Goal: Task Accomplishment & Management: Complete application form

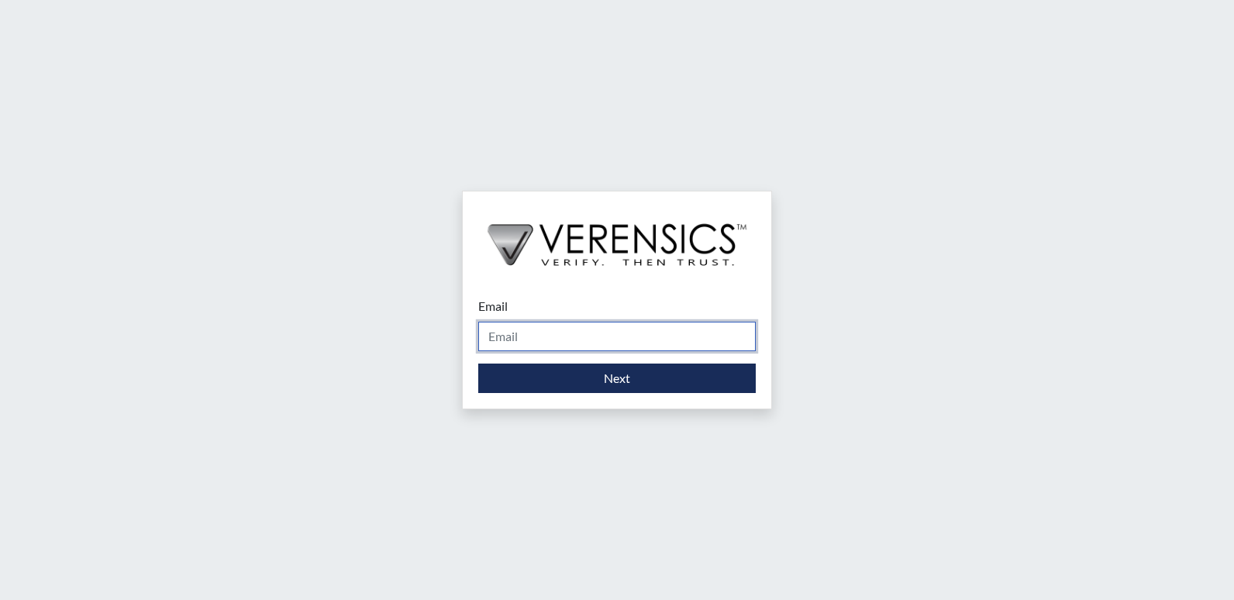
click at [509, 344] on input "Email" at bounding box center [617, 336] width 278 height 29
type input "[EMAIL_ADDRESS][PERSON_NAME][DOMAIN_NAME]"
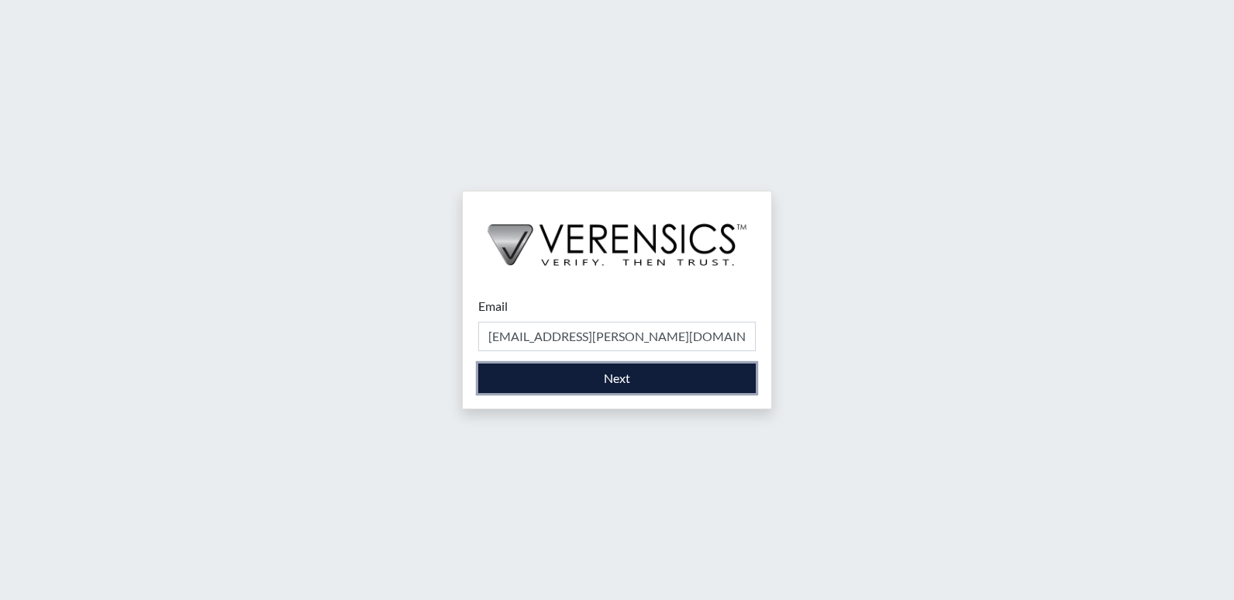
click at [569, 374] on button "Next" at bounding box center [617, 378] width 278 height 29
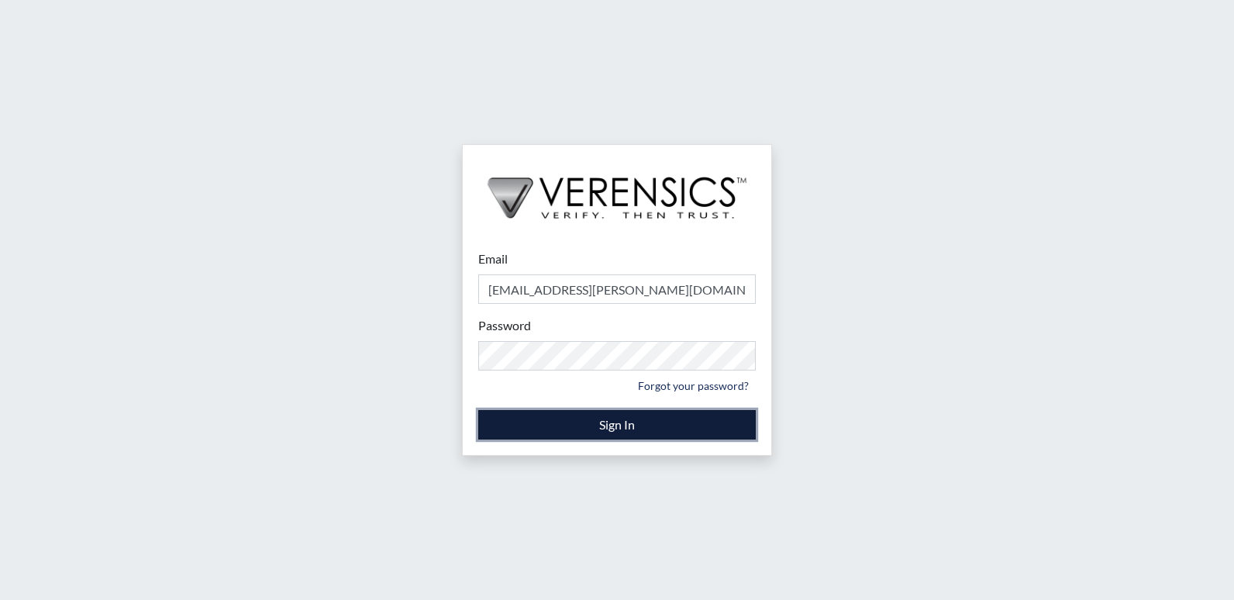
click at [638, 422] on button "Sign In" at bounding box center [617, 424] width 278 height 29
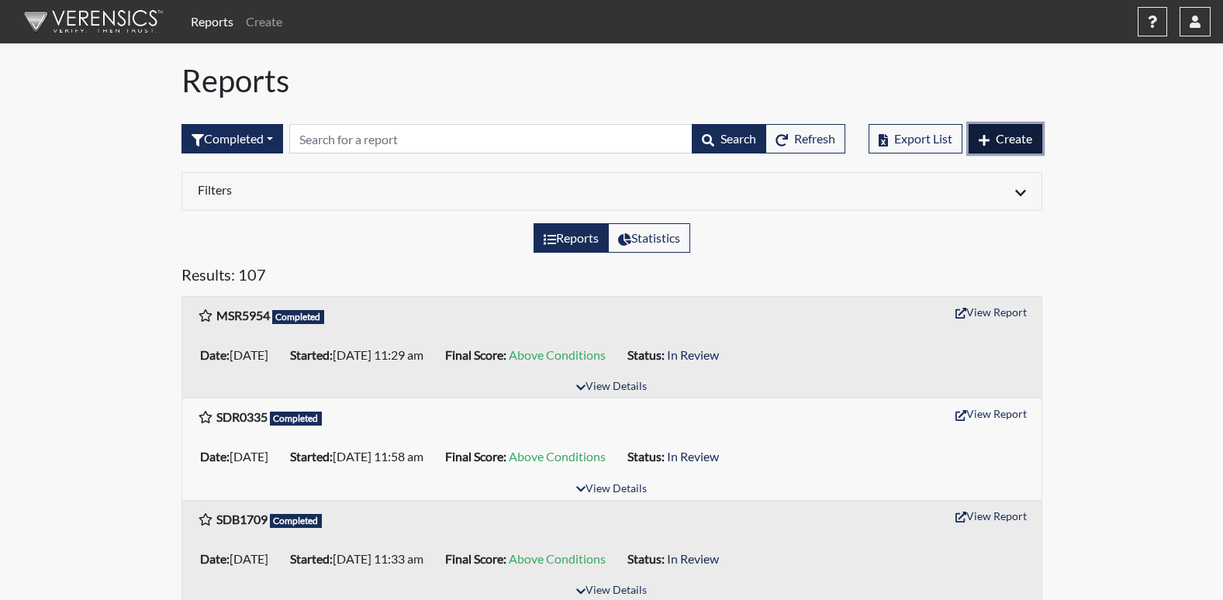
click at [988, 138] on icon "button" at bounding box center [983, 140] width 11 height 12
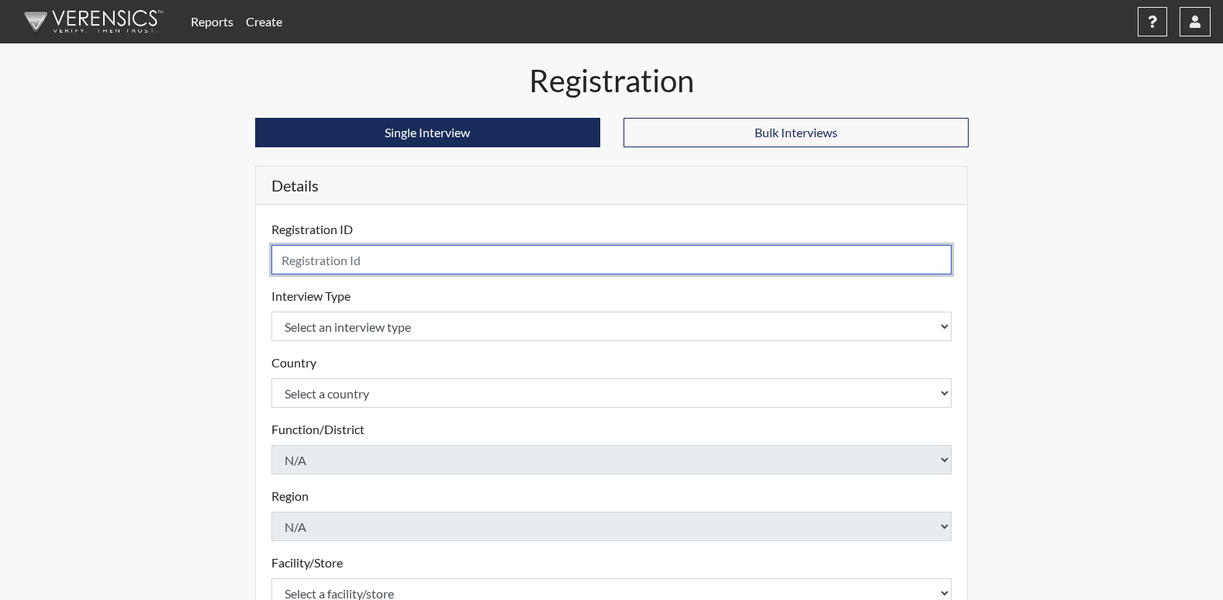
click at [345, 263] on input "text" at bounding box center [611, 259] width 681 height 29
type input "DAS1492"
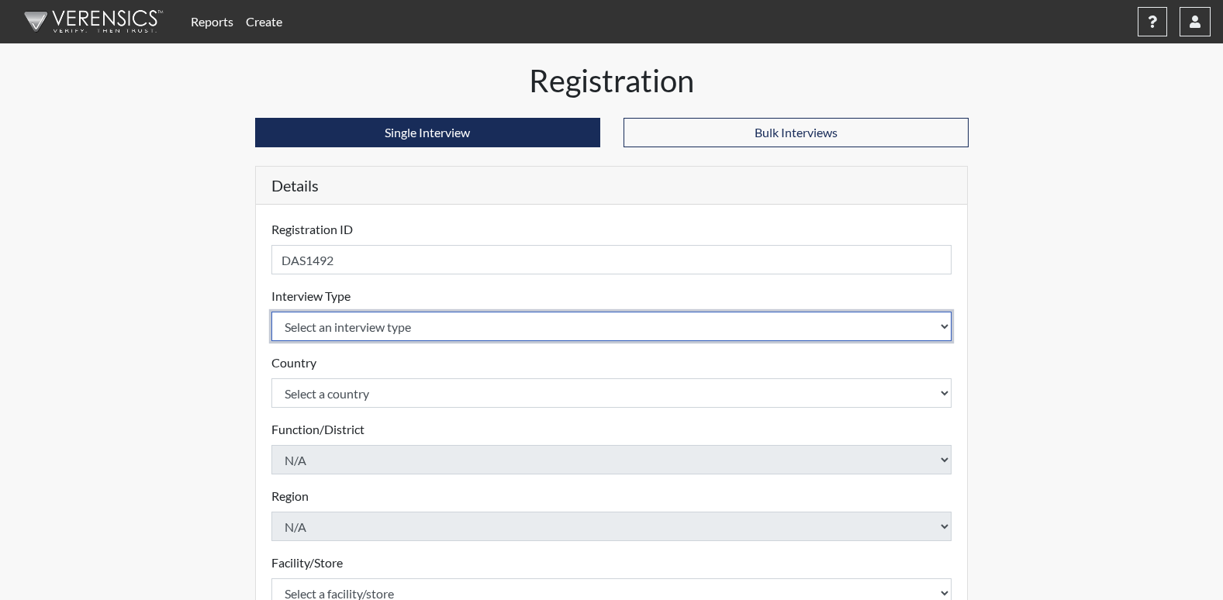
click at [326, 323] on select "Select an interview type Corrections Pre-Employment" at bounding box center [611, 326] width 681 height 29
select select "ff733e93-e1bf-11ea-9c9f-0eff0cf7eb8f"
click at [271, 312] on select "Select an interview type Corrections Pre-Employment" at bounding box center [611, 326] width 681 height 29
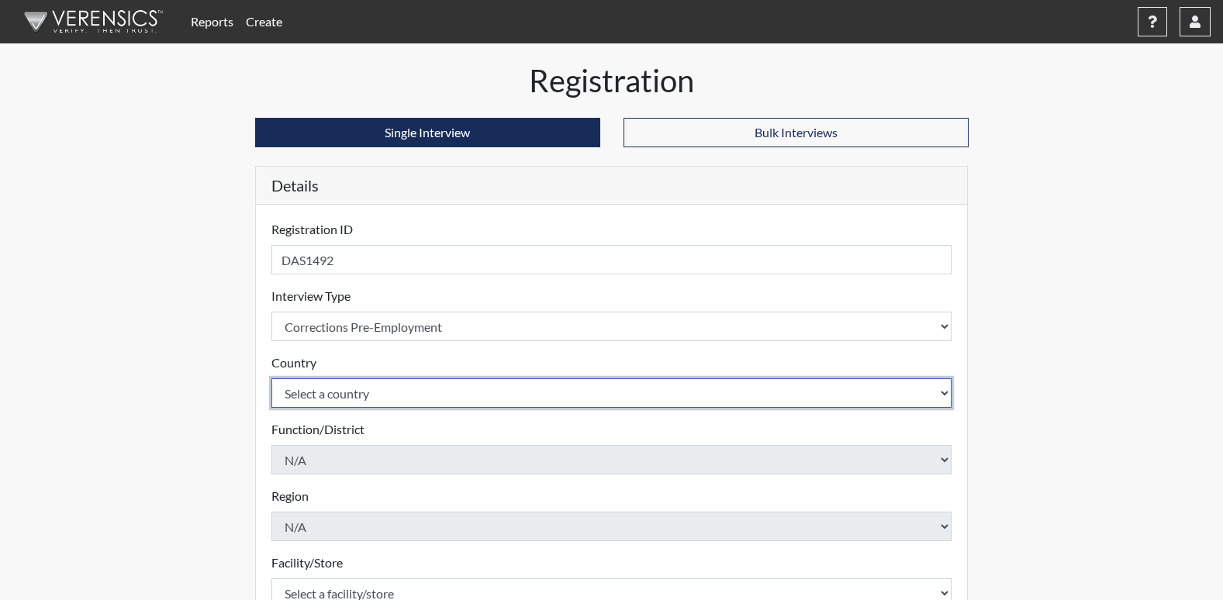
click at [350, 396] on select "Select a country [GEOGRAPHIC_DATA] [GEOGRAPHIC_DATA]" at bounding box center [611, 392] width 681 height 29
select select "united-states-of-[GEOGRAPHIC_DATA]"
click at [271, 378] on select "Select a country [GEOGRAPHIC_DATA] [GEOGRAPHIC_DATA]" at bounding box center [611, 392] width 681 height 29
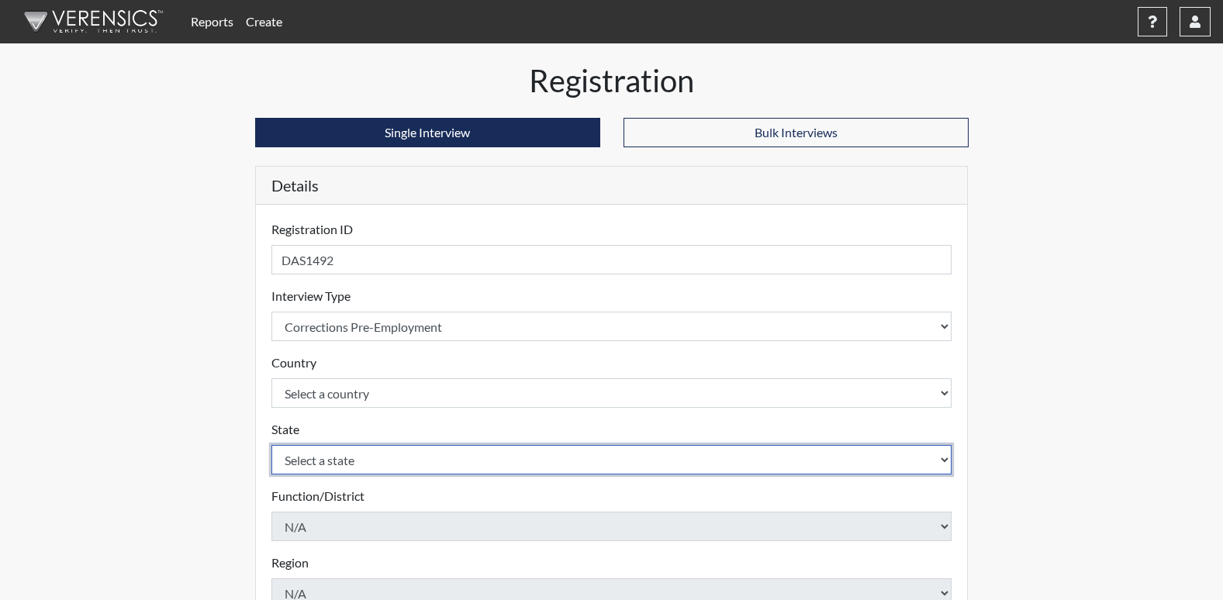
click at [378, 457] on select "Select a state [US_STATE] [US_STATE] [US_STATE] [US_STATE] [US_STATE] [US_STATE…" at bounding box center [611, 459] width 681 height 29
select select "GA"
click at [271, 445] on select "Select a state [US_STATE] [US_STATE] [US_STATE] [US_STATE] [US_STATE] [US_STATE…" at bounding box center [611, 459] width 681 height 29
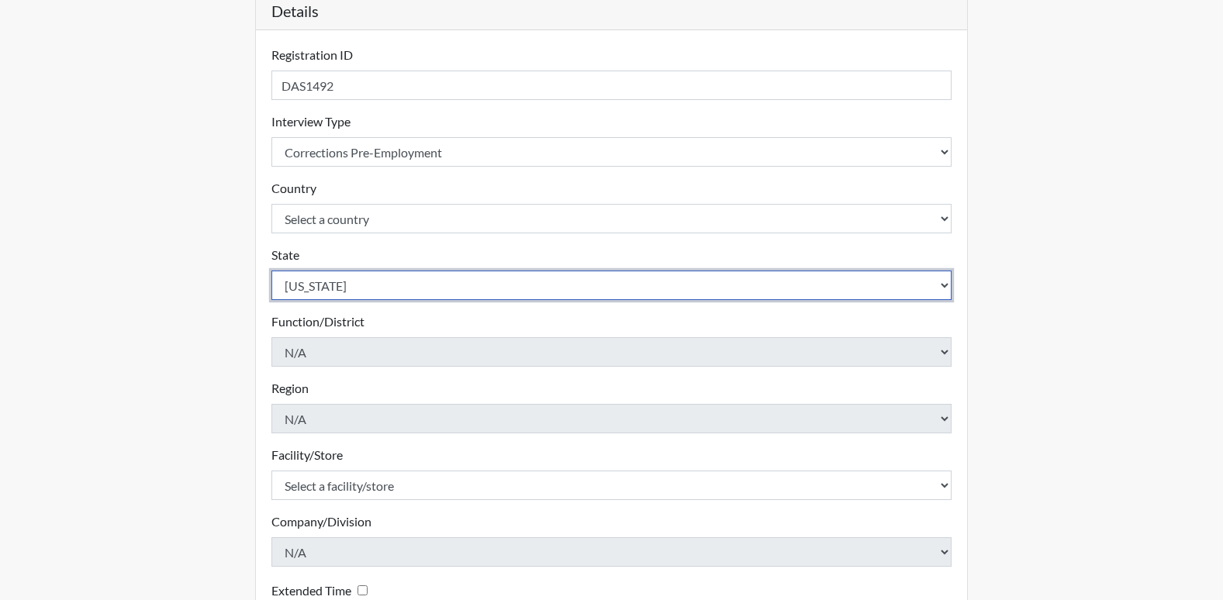
scroll to position [233, 0]
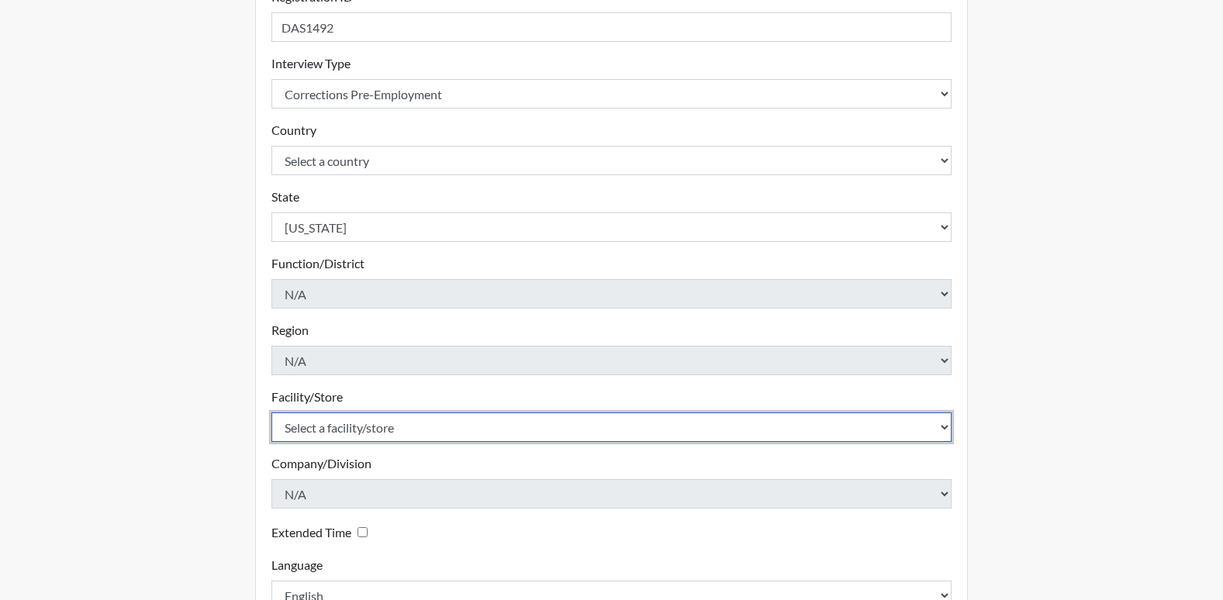
click at [381, 428] on select "Select a facility/store [PERSON_NAME] RSAT [PERSON_NAME]" at bounding box center [611, 426] width 681 height 29
select select "fe048dc8-8513-4baa-9e67-433064e9acd7"
click at [271, 412] on select "Select a facility/store [PERSON_NAME] RSAT [PERSON_NAME]" at bounding box center [611, 426] width 681 height 29
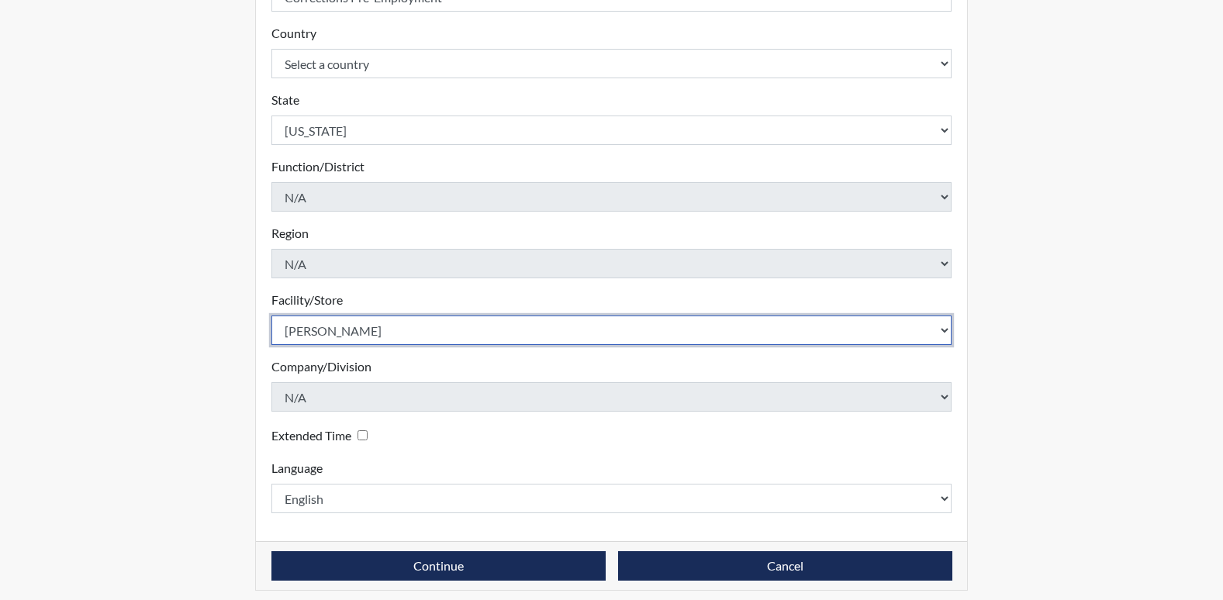
scroll to position [339, 0]
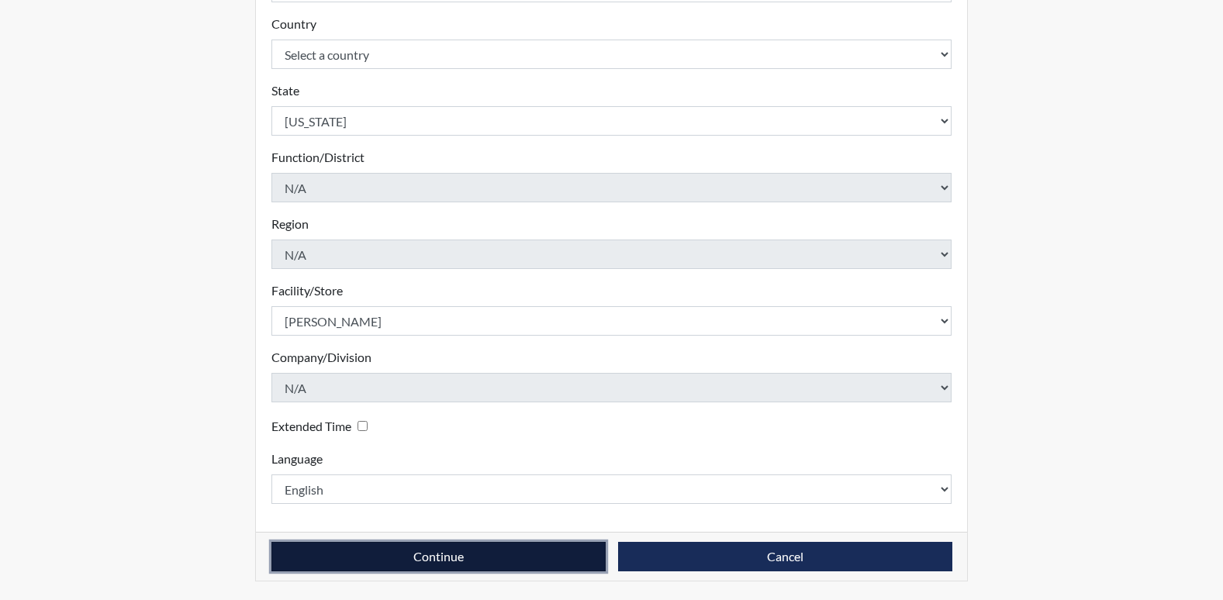
click at [470, 559] on button "Continue" at bounding box center [438, 556] width 334 height 29
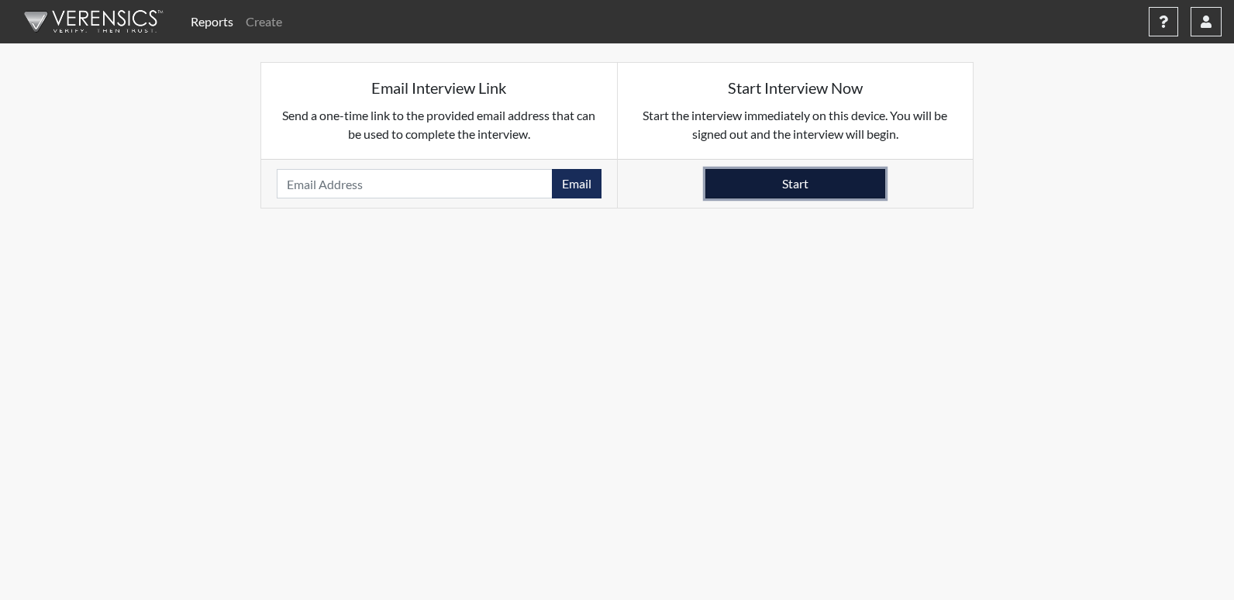
click at [793, 183] on button "Start" at bounding box center [795, 183] width 180 height 29
